Goal: Navigation & Orientation: Find specific page/section

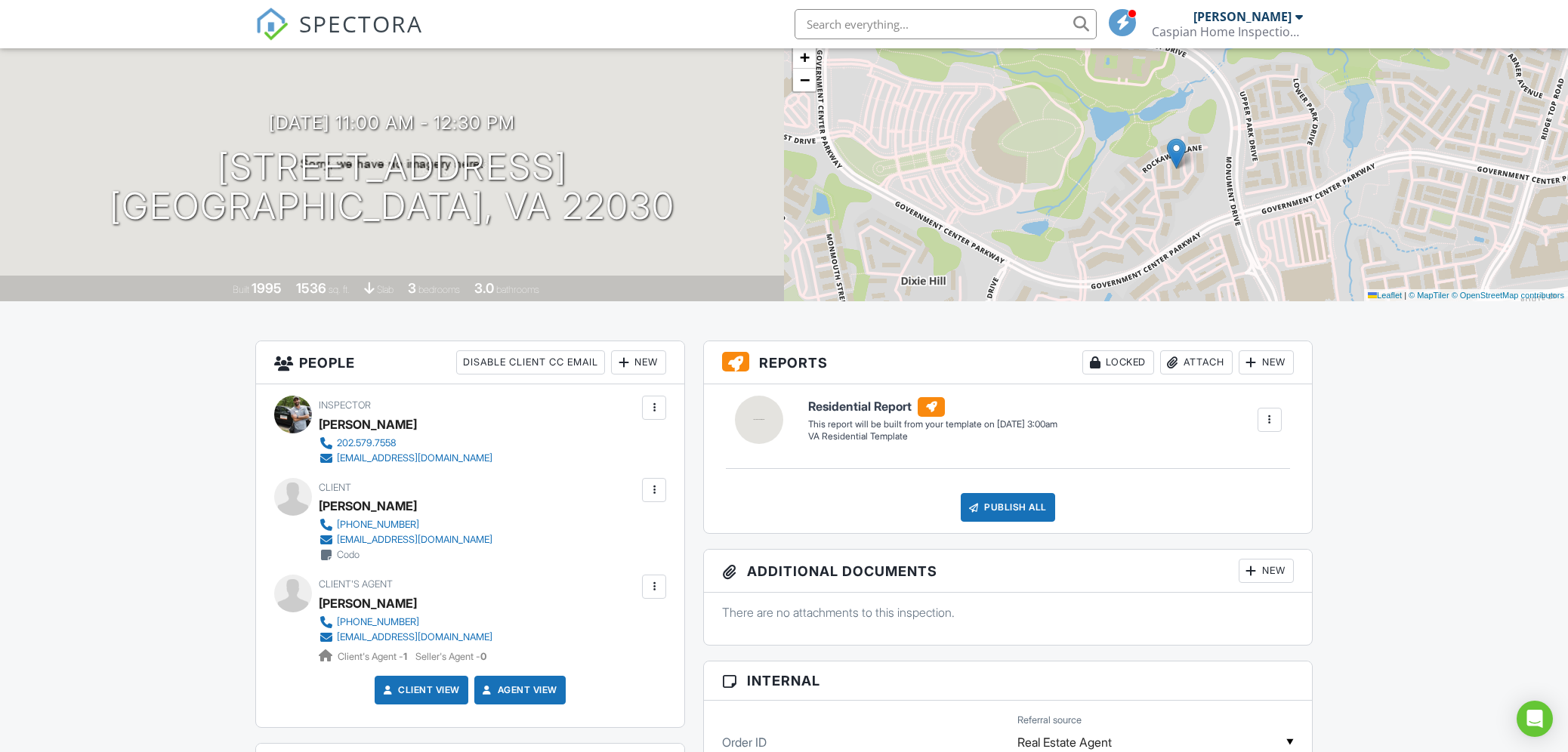
scroll to position [107, 0]
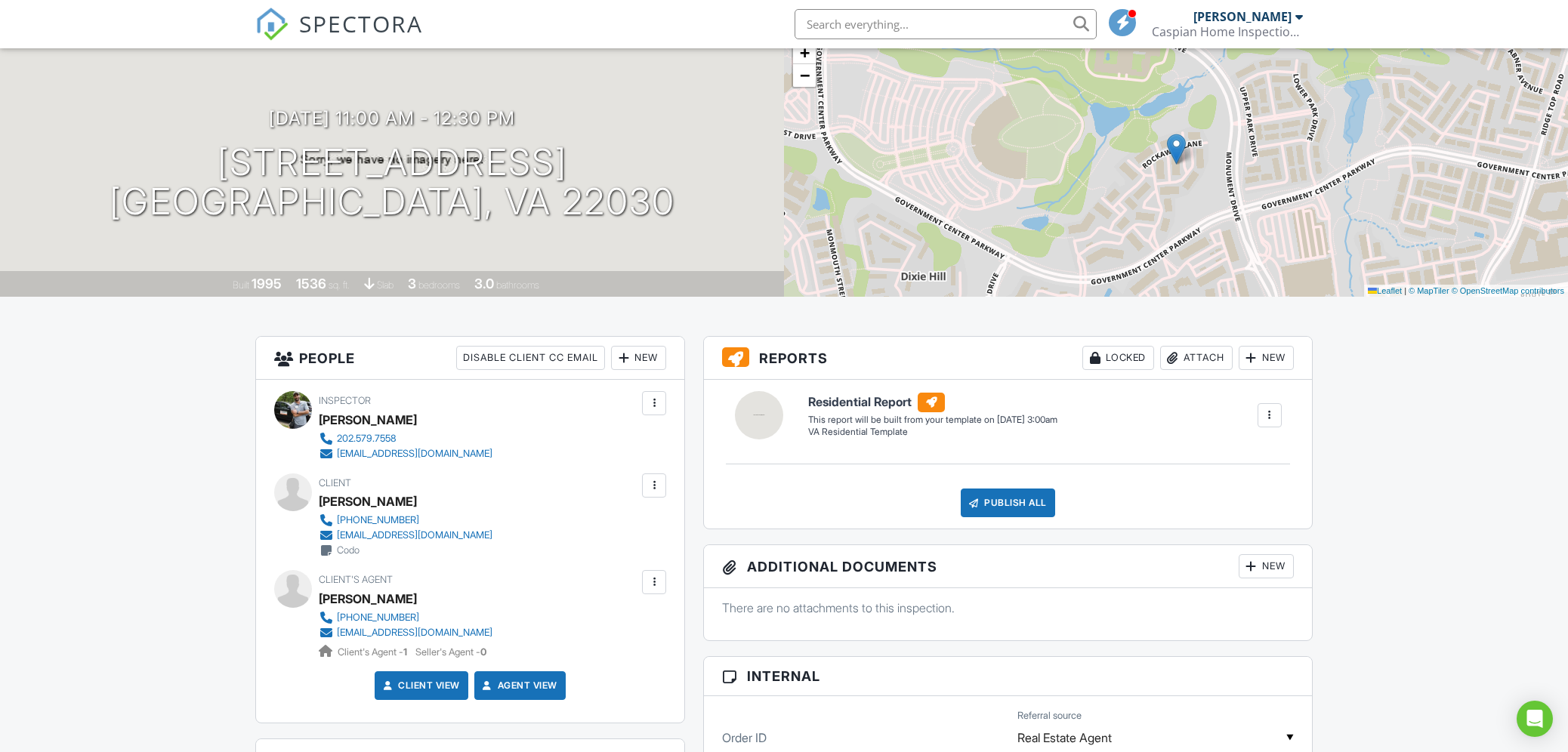
click at [658, 577] on div at bounding box center [653, 582] width 15 height 15
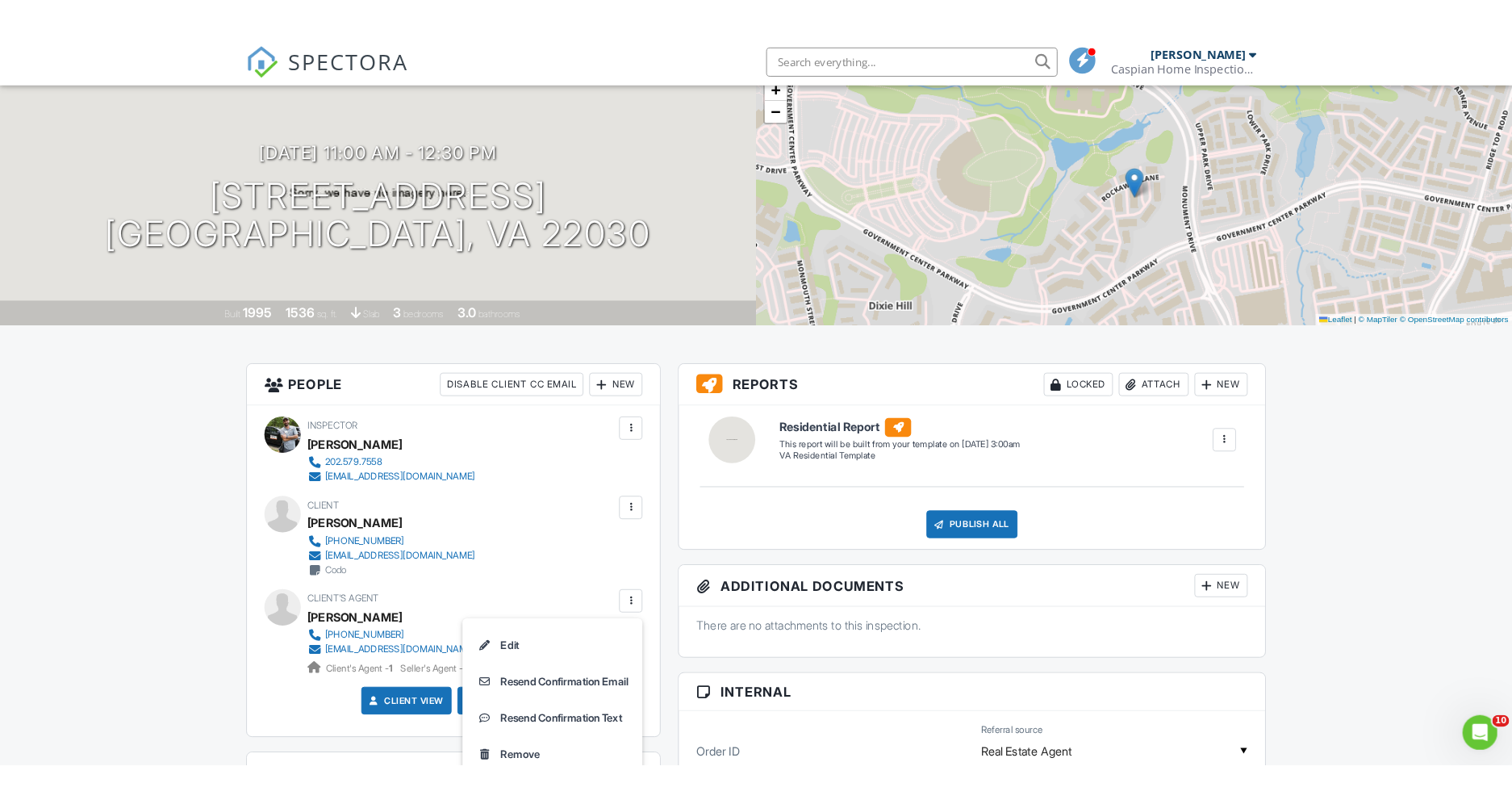
scroll to position [0, 0]
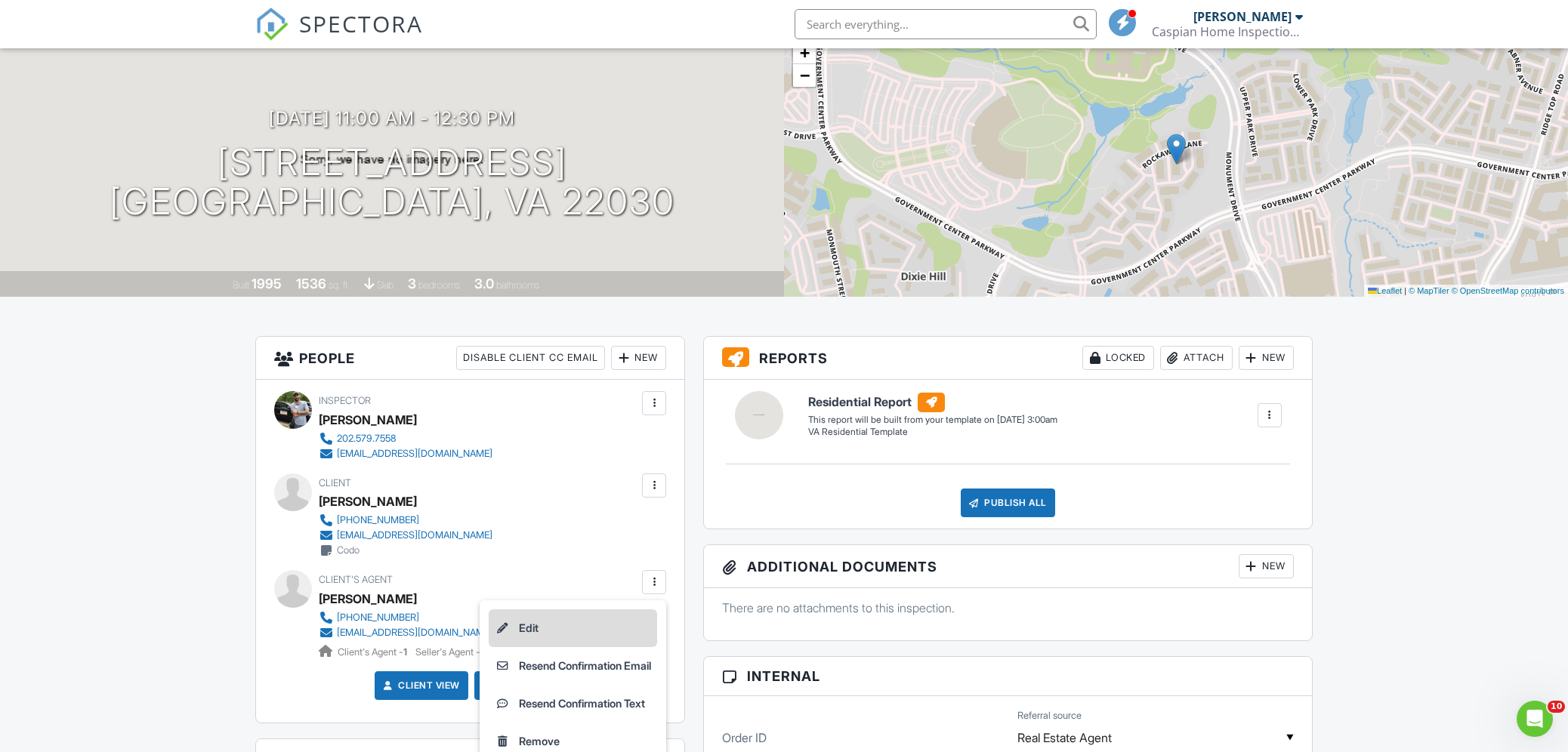
click at [604, 622] on li "Edit" at bounding box center [572, 628] width 168 height 37
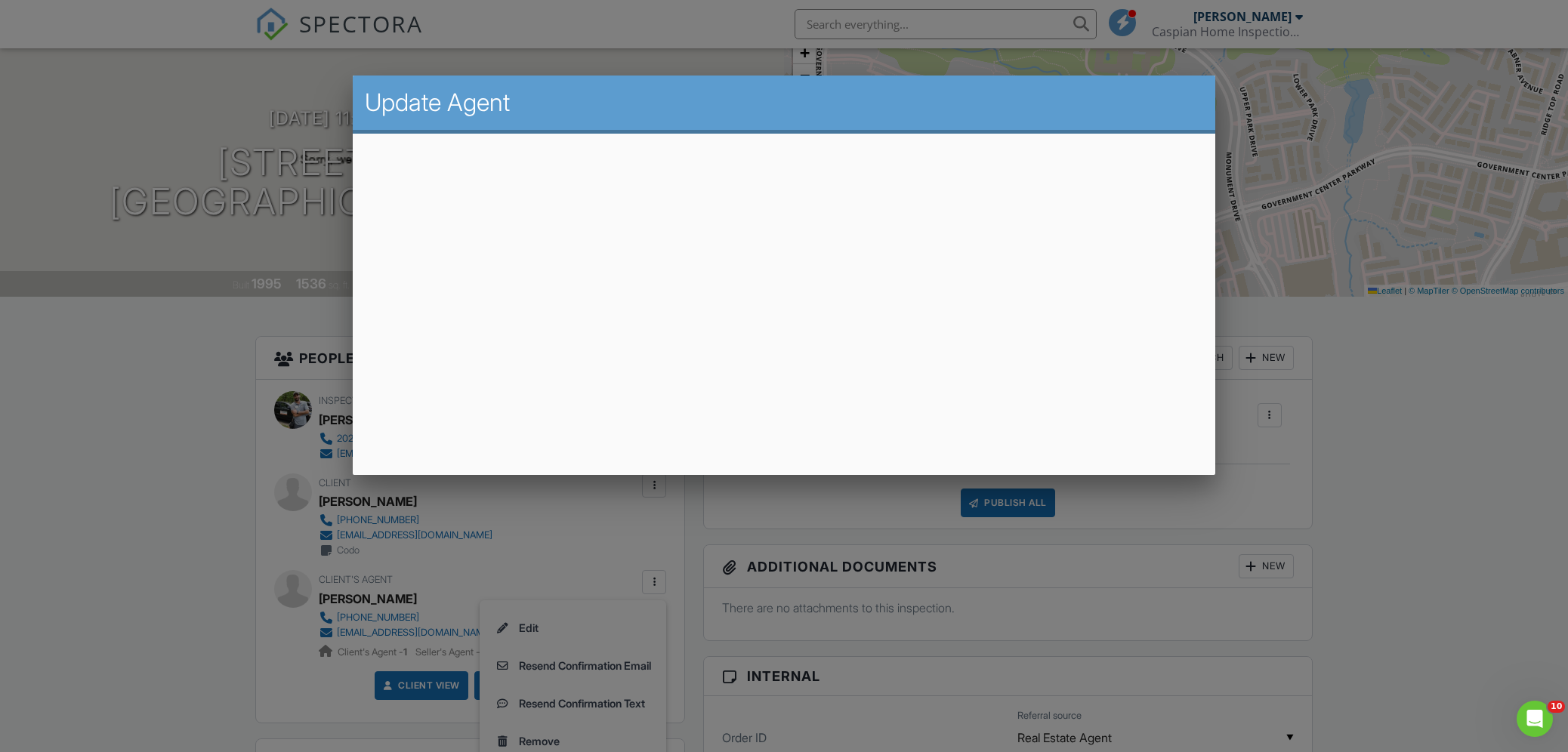
click at [1550, 499] on div at bounding box center [784, 394] width 1568 height 940
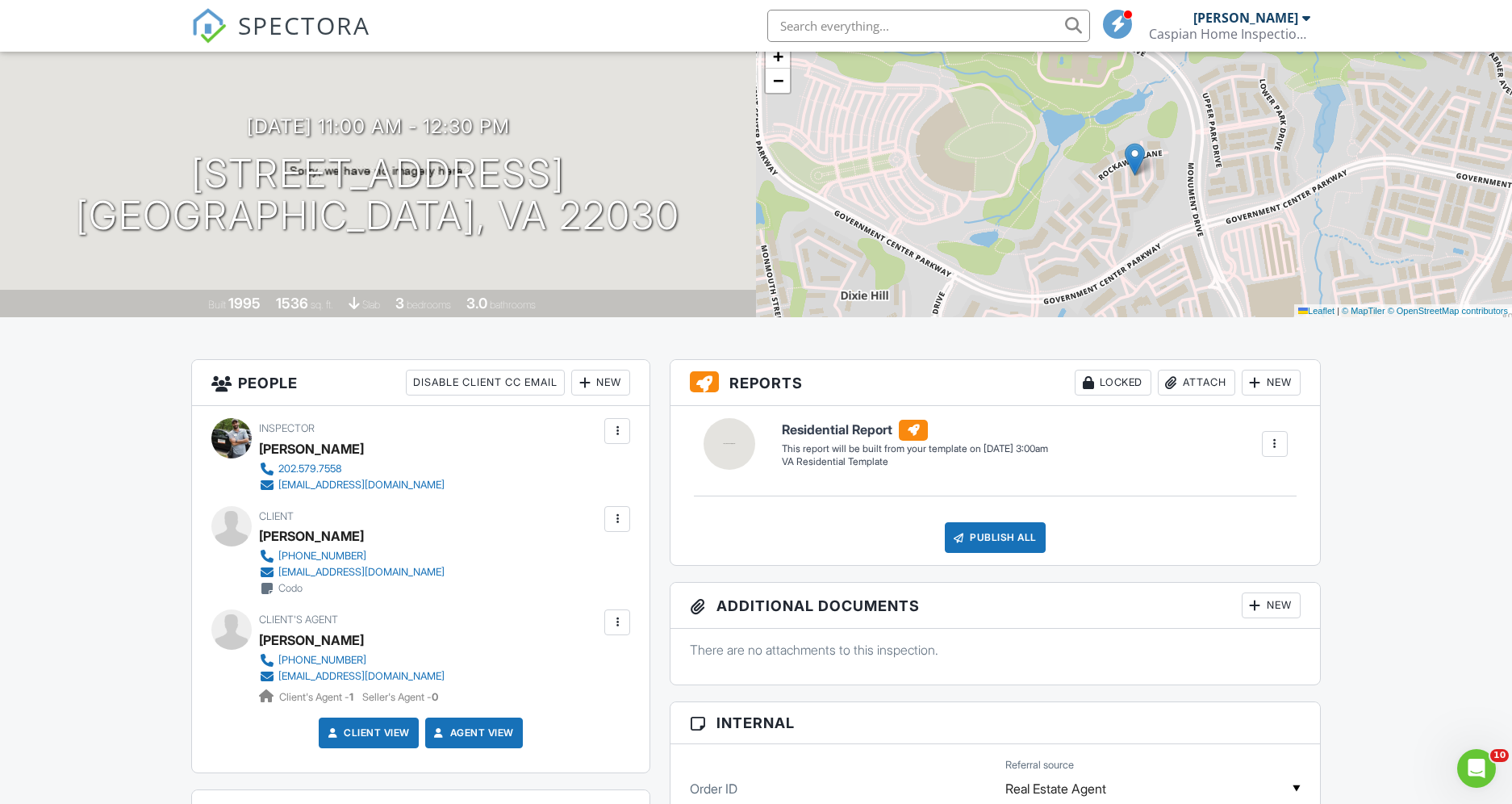
click at [620, 620] on div at bounding box center [617, 622] width 16 height 16
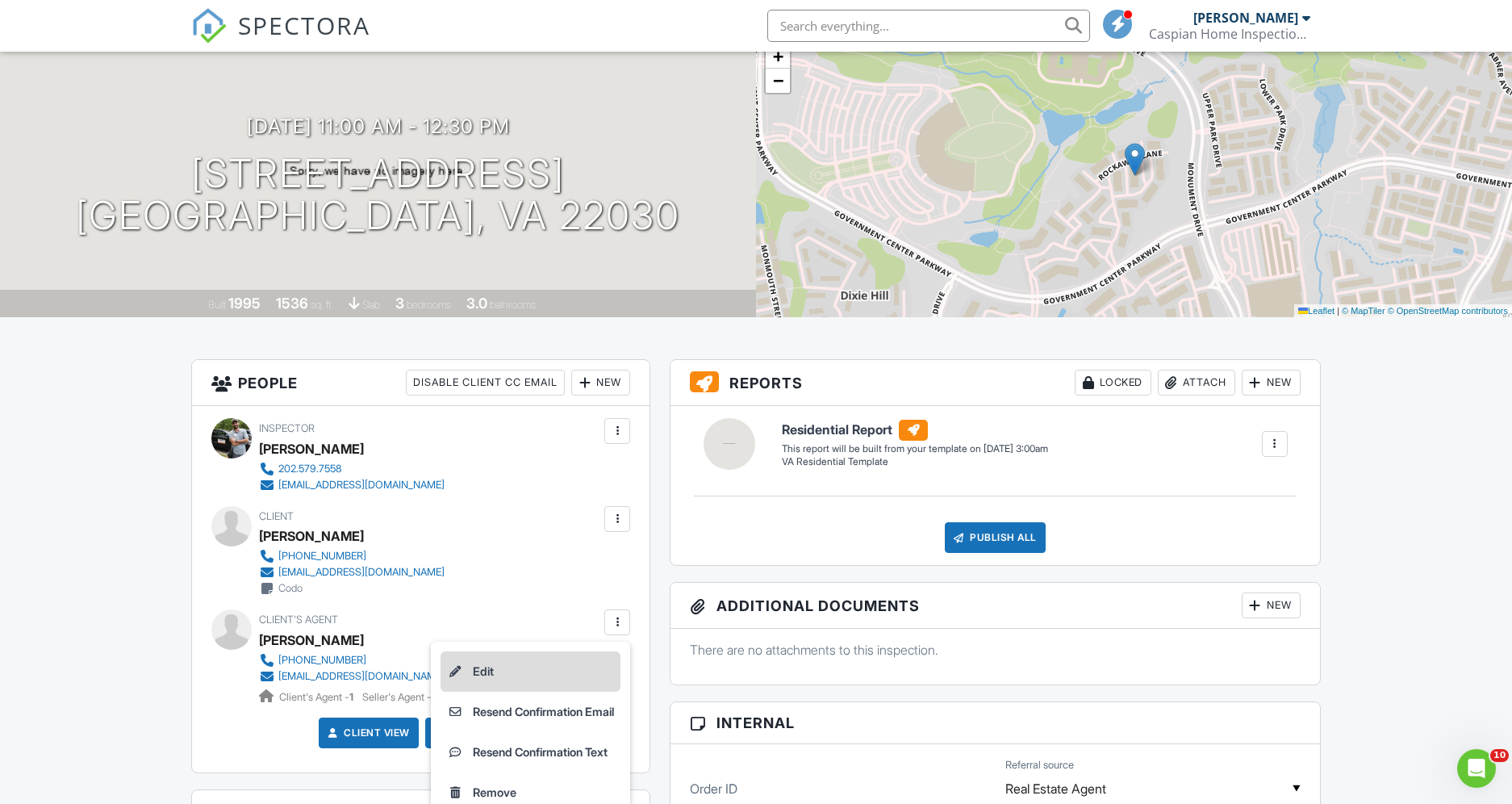
click at [587, 661] on li "Edit" at bounding box center [530, 671] width 180 height 40
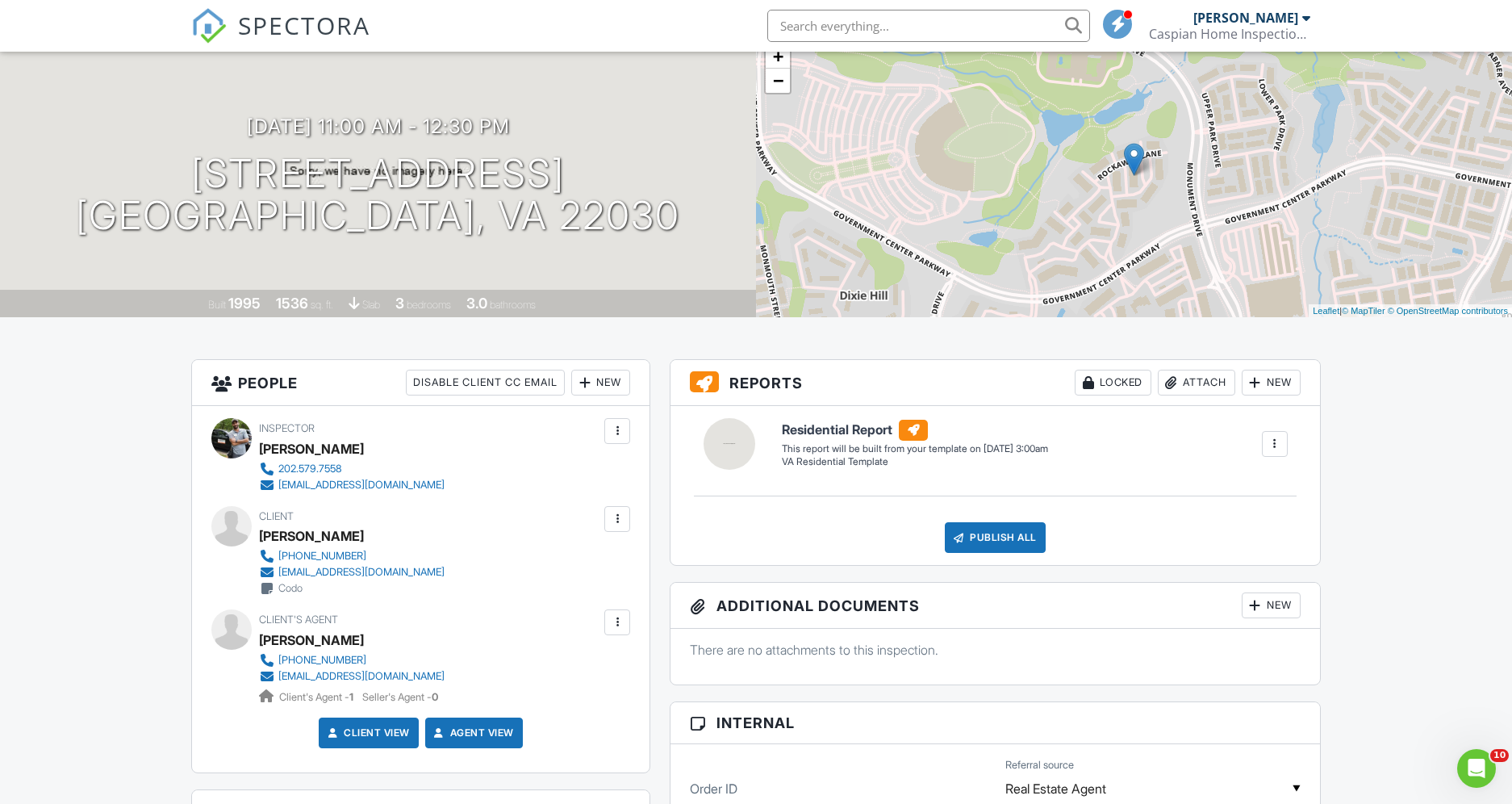
scroll to position [146, 0]
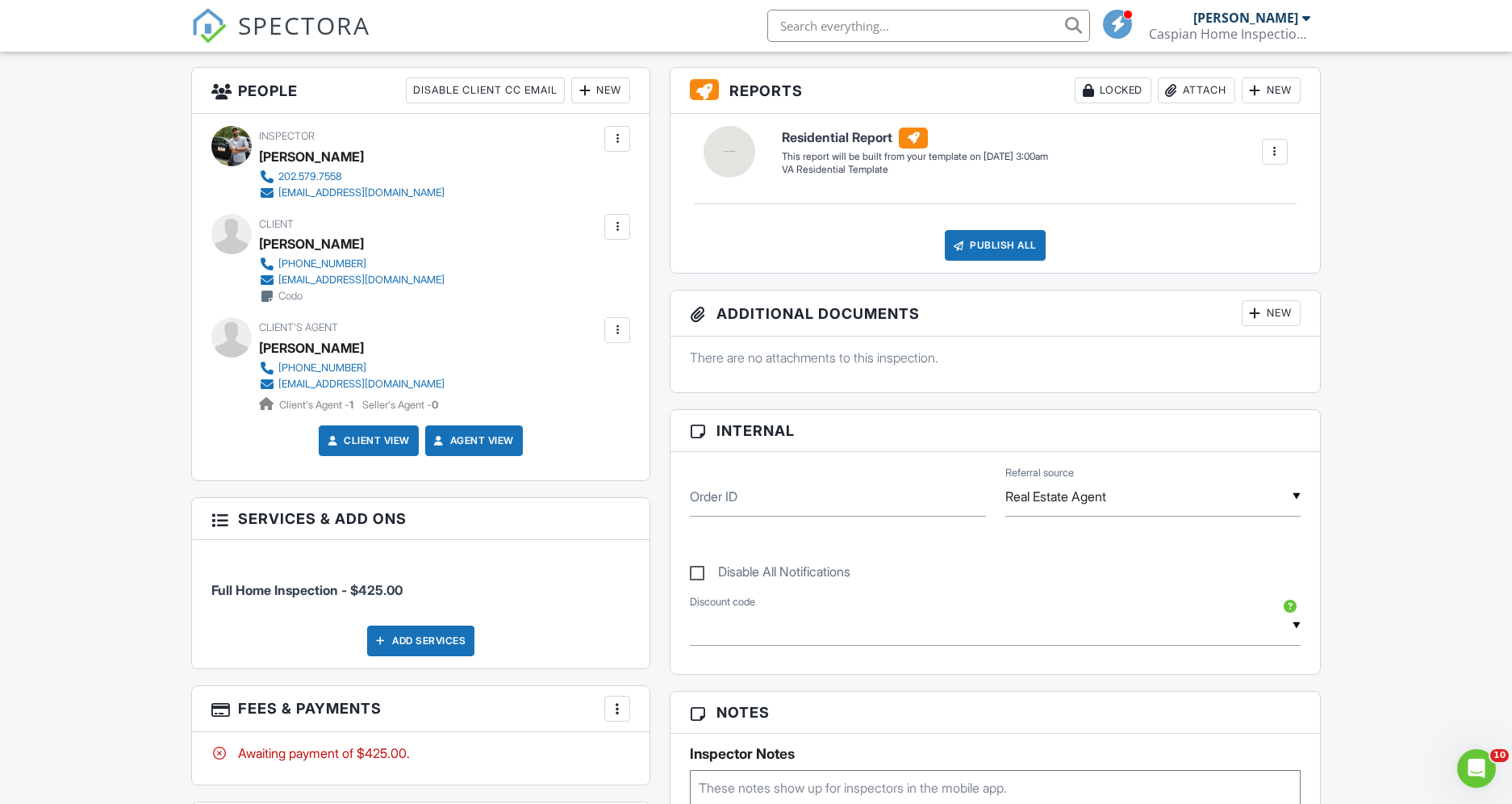
click at [615, 328] on div at bounding box center [617, 330] width 16 height 16
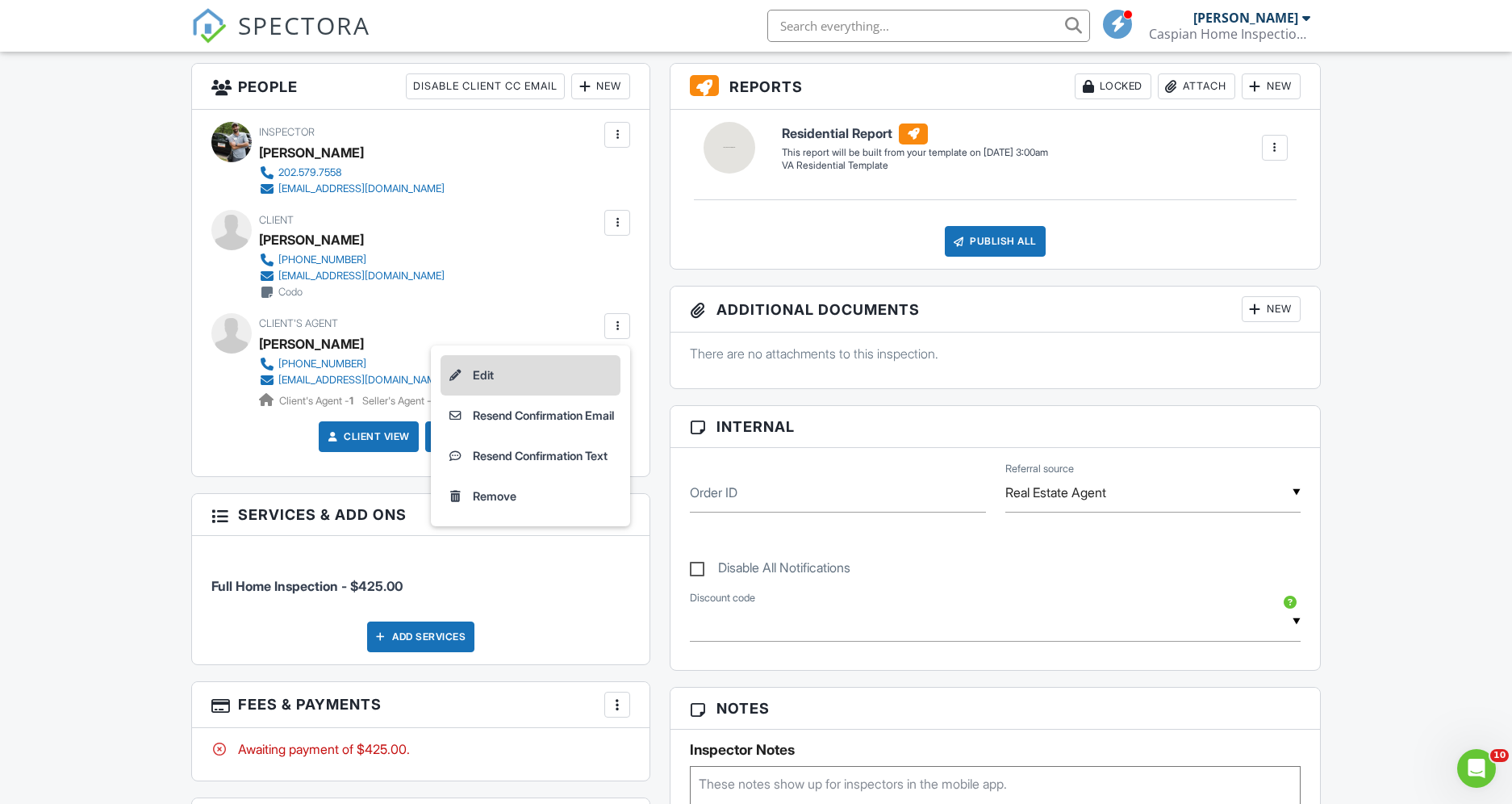
click at [590, 372] on li "Edit" at bounding box center [530, 375] width 180 height 40
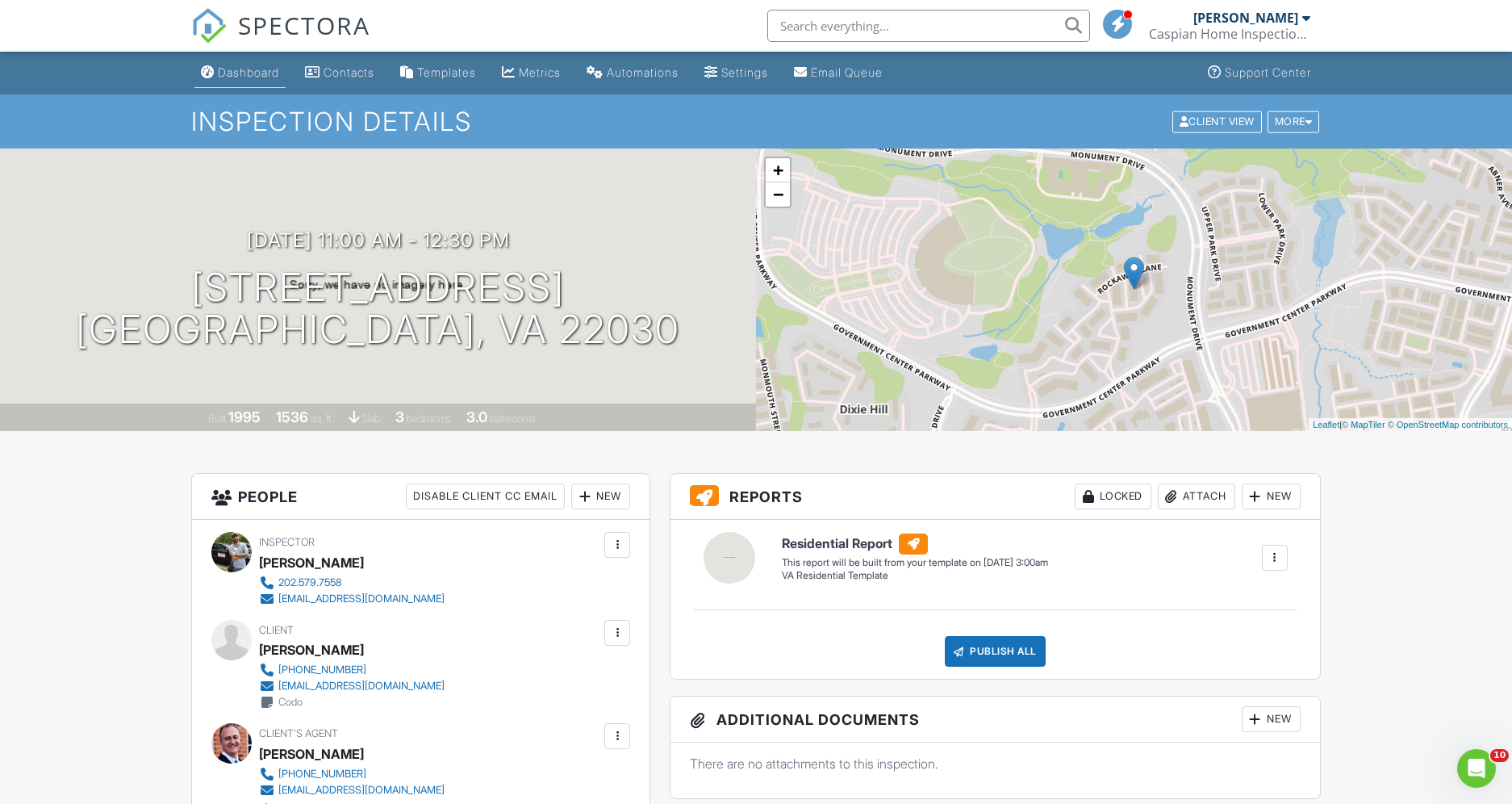
click at [233, 73] on div "Dashboard" at bounding box center [249, 72] width 61 height 14
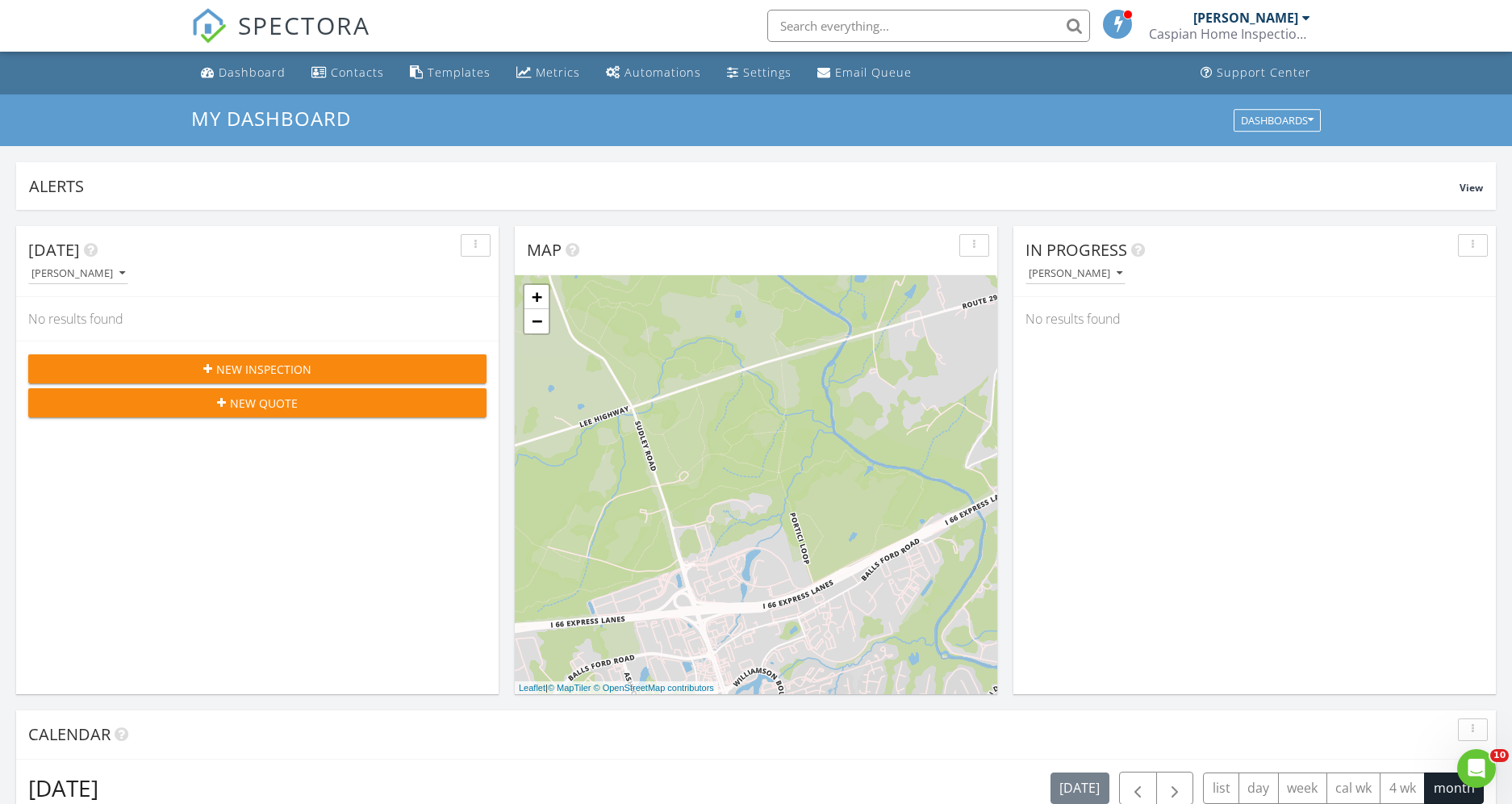
scroll to position [20, 0]
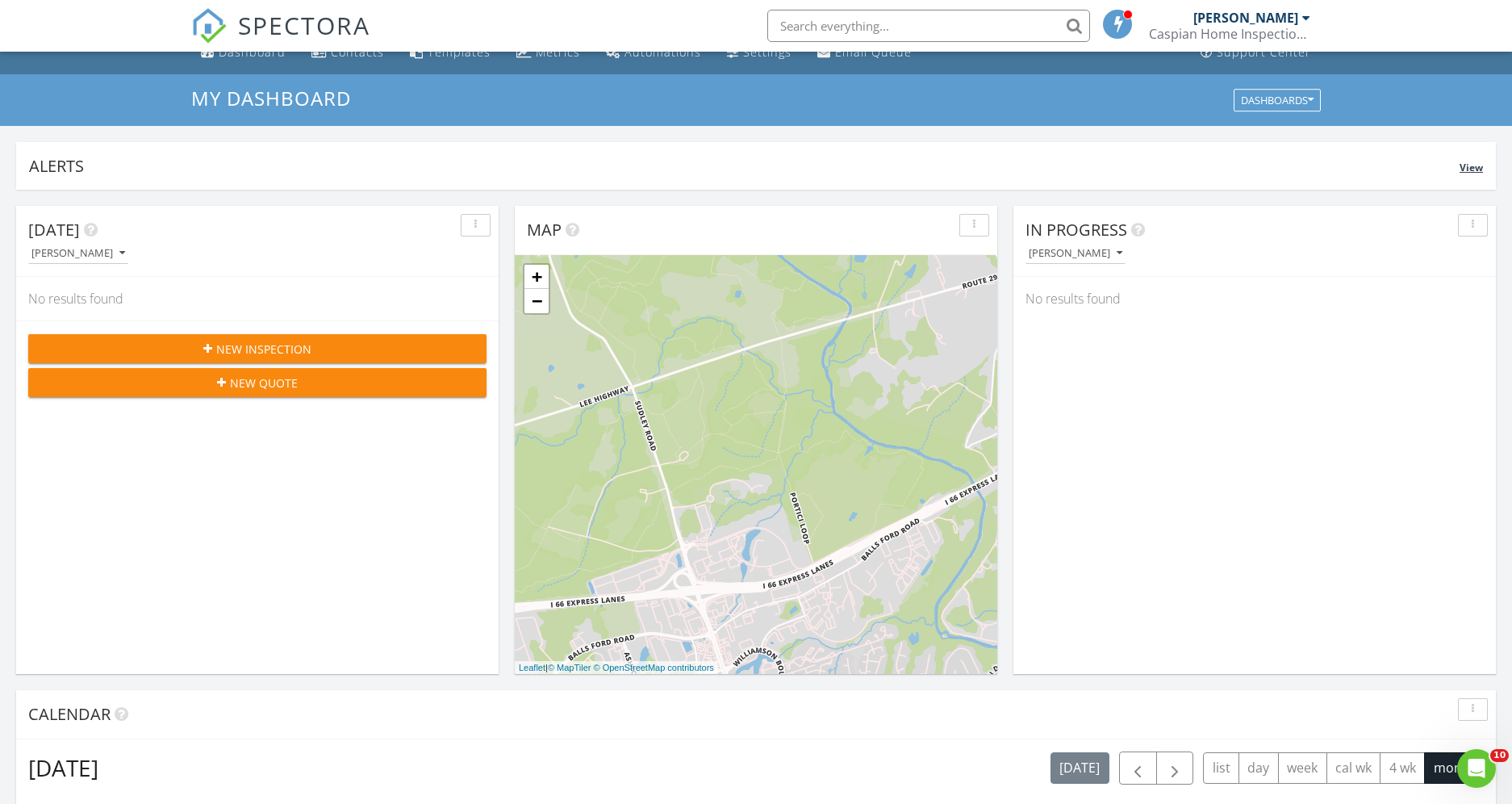
click at [973, 166] on div "Alerts" at bounding box center [744, 166] width 1431 height 22
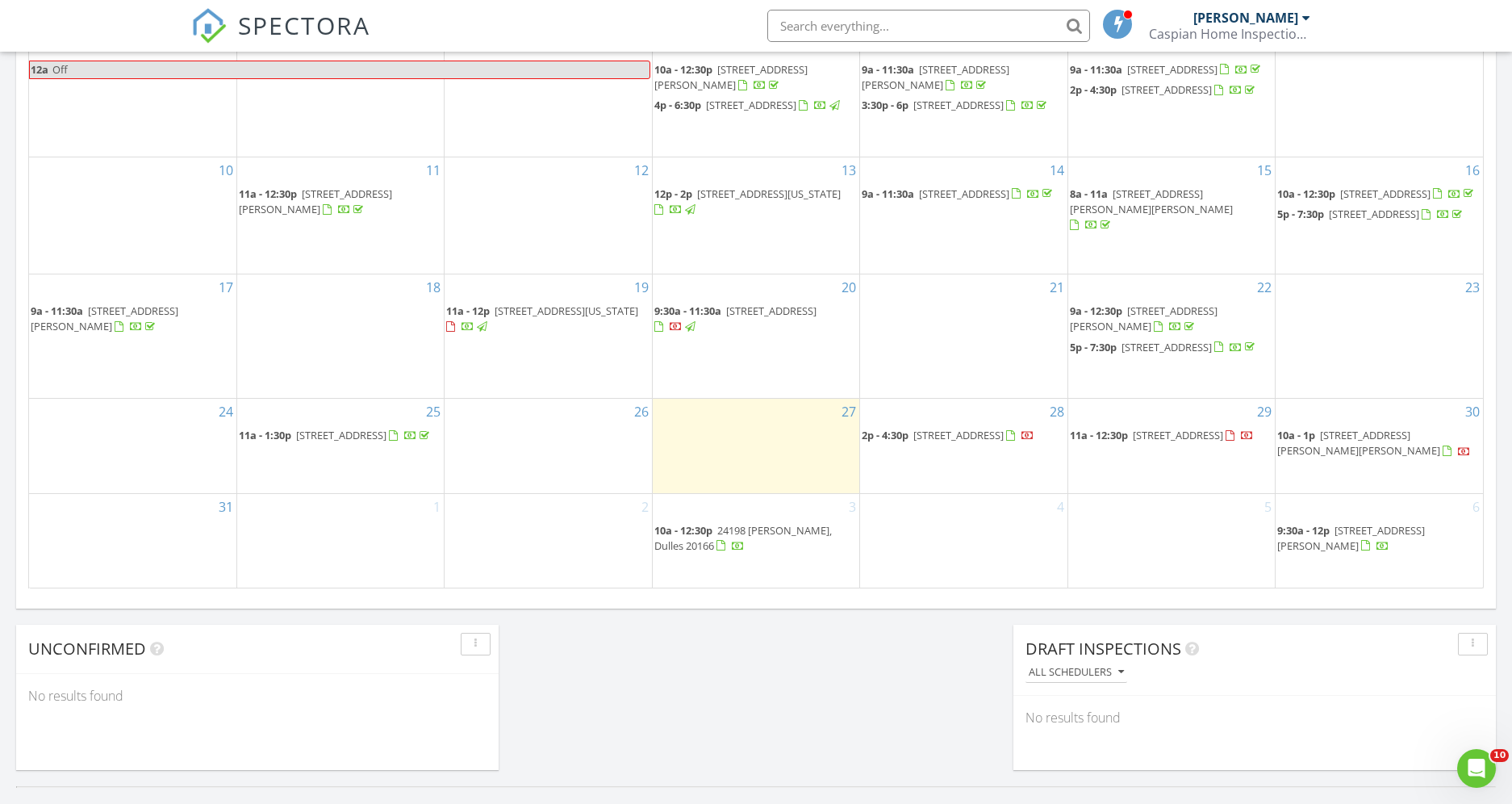
scroll to position [1147, 0]
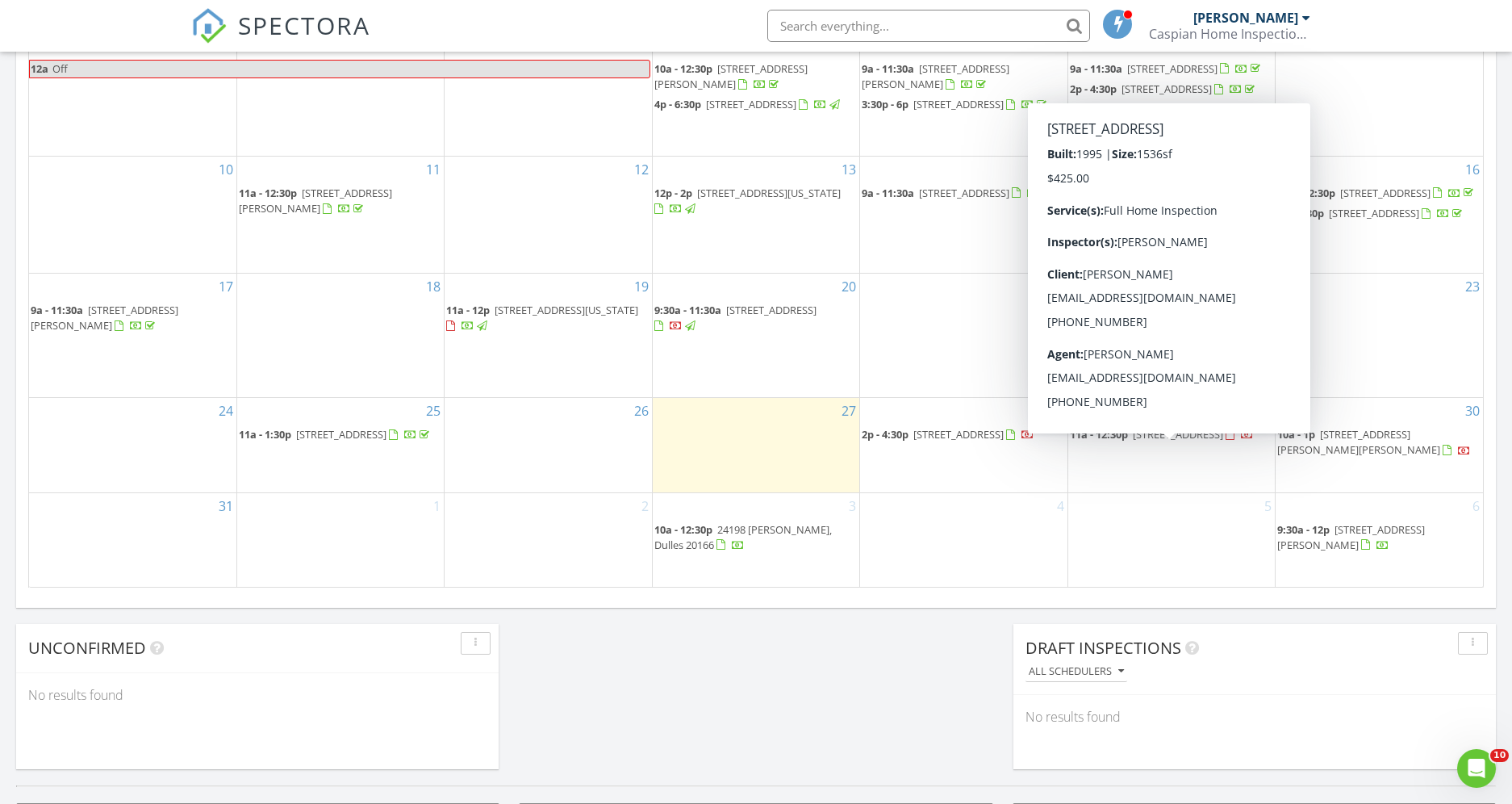
click at [1165, 441] on span "4311 Chariot Ct 122, Fairfax 22030" at bounding box center [1178, 434] width 90 height 14
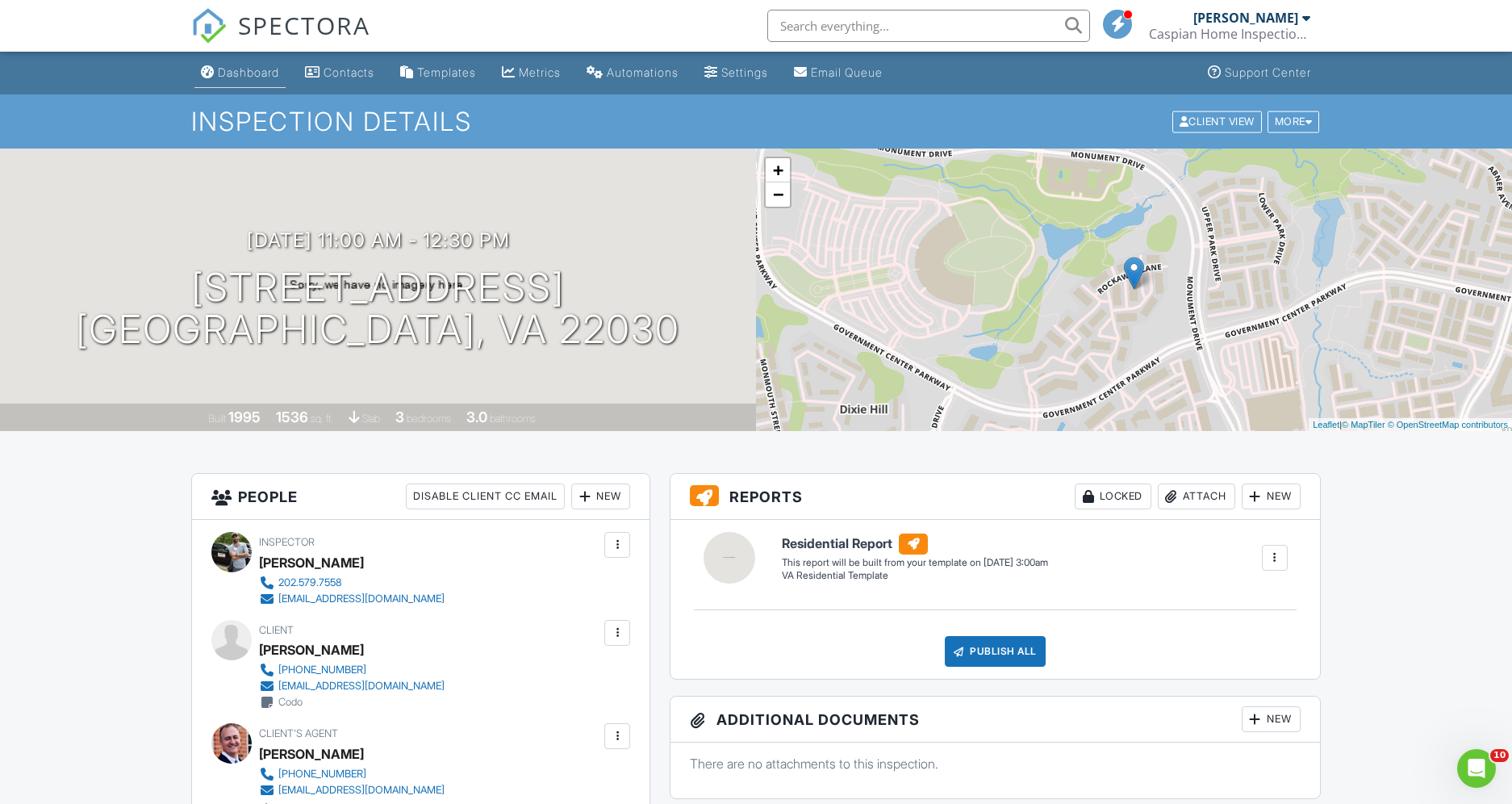
click at [251, 76] on div "Dashboard" at bounding box center [249, 72] width 61 height 14
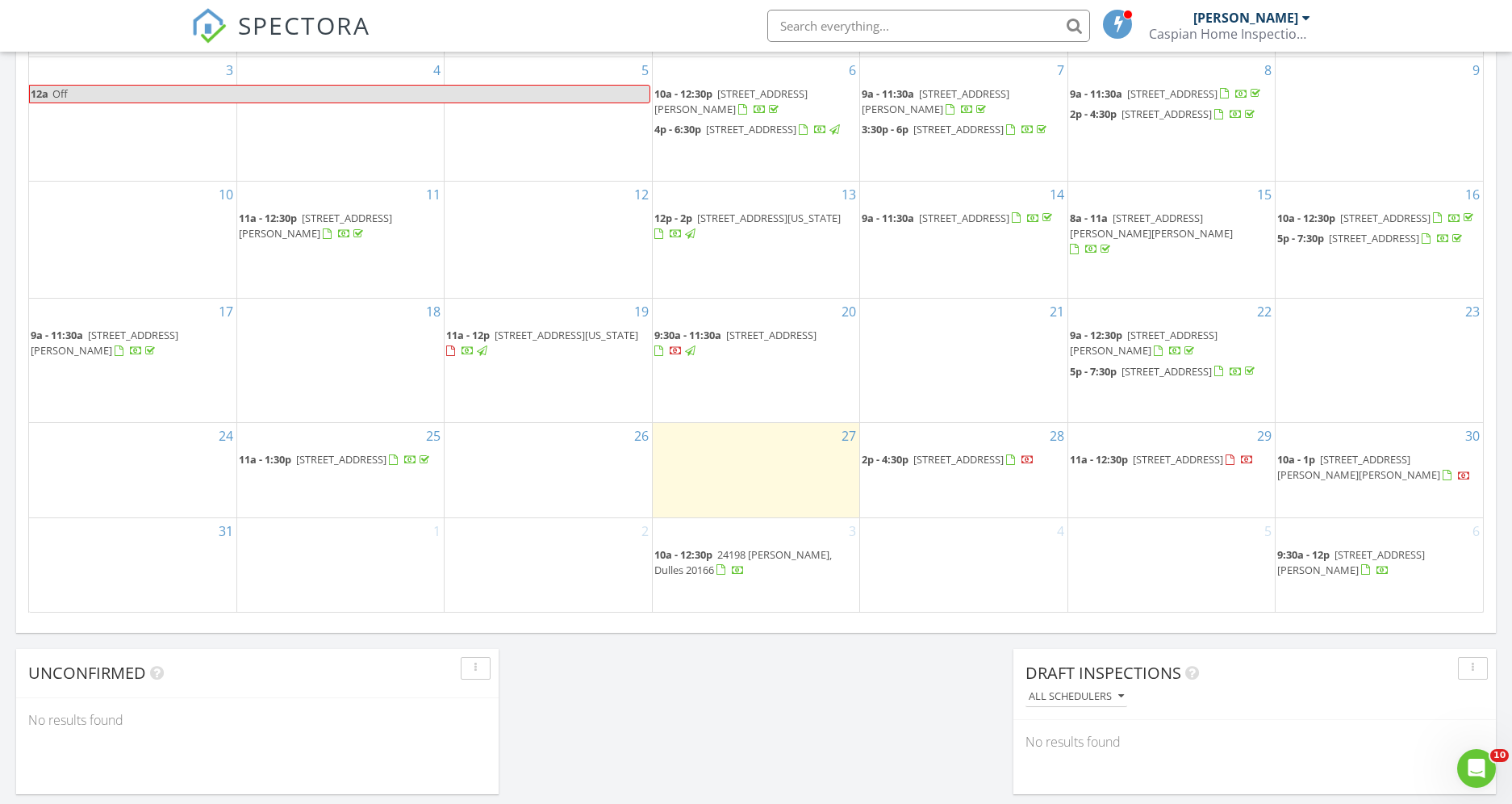
scroll to position [882, 0]
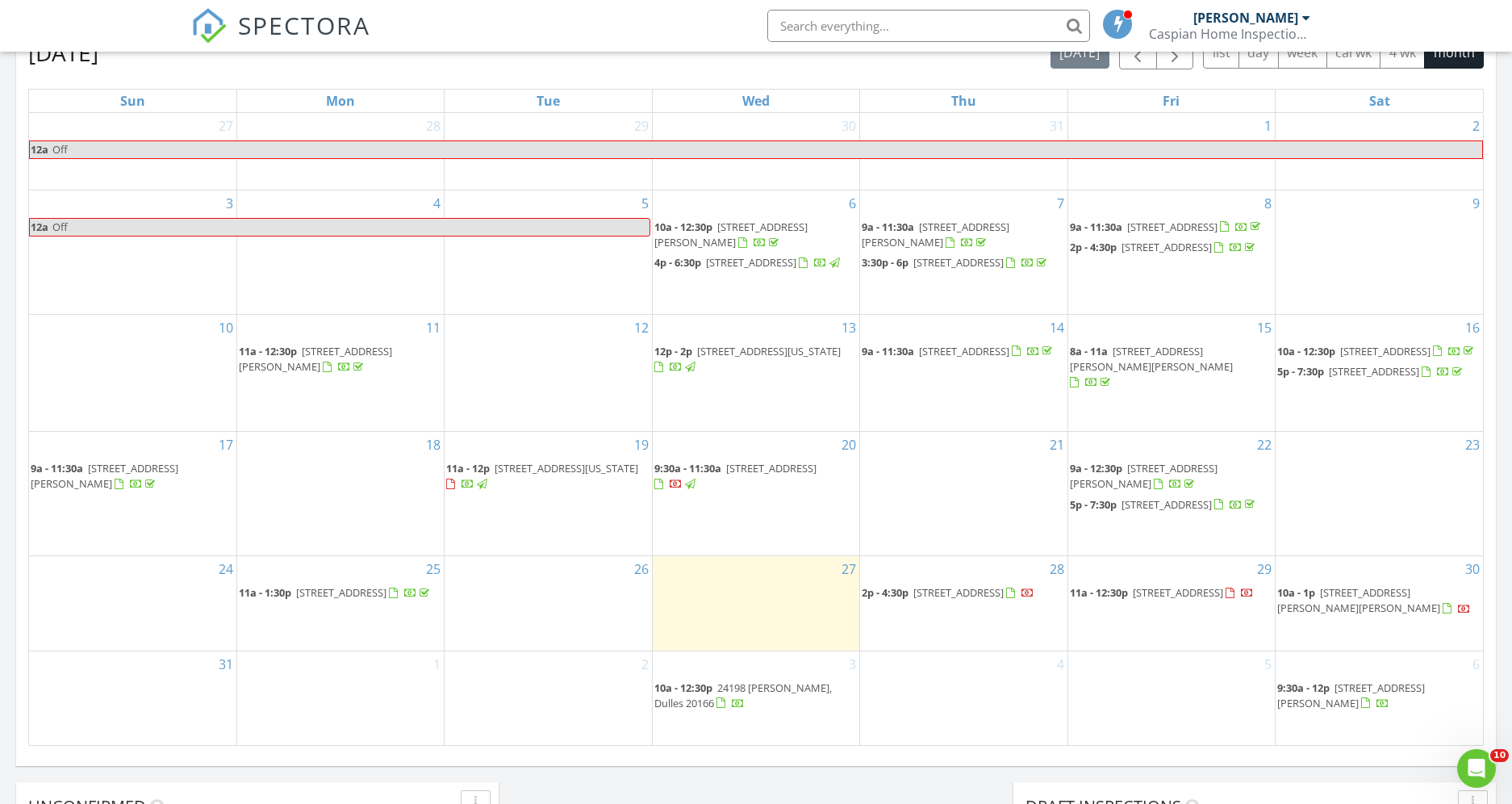
scroll to position [719, 0]
